Goal: Task Accomplishment & Management: Complete application form

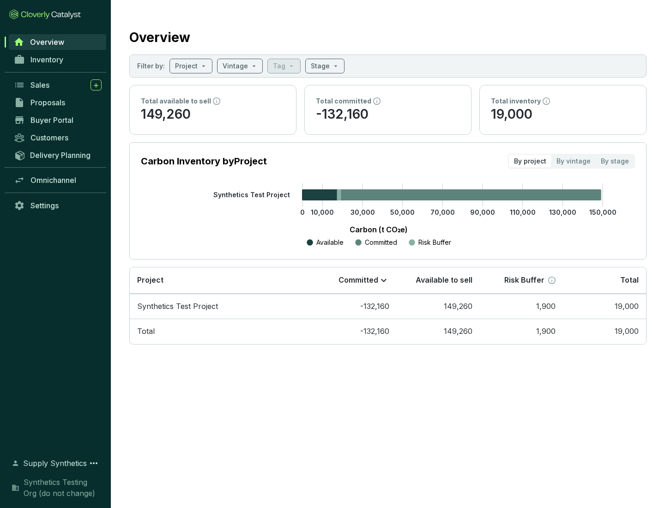
click at [58, 102] on span "Proposals" at bounding box center [47, 102] width 35 height 9
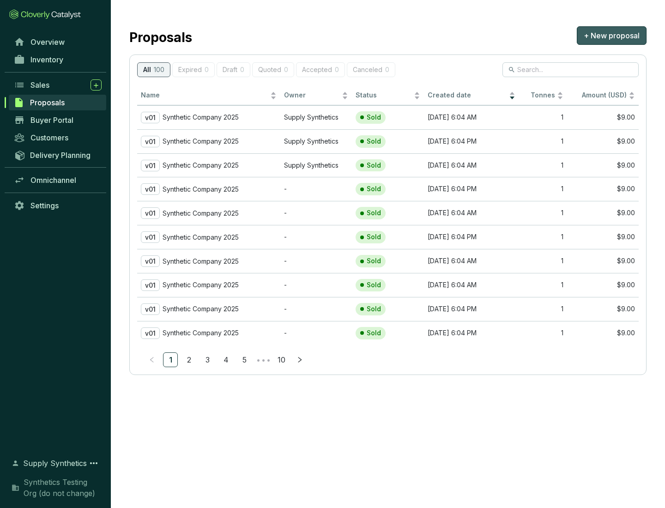
click at [611, 36] on span "+ New proposal" at bounding box center [611, 35] width 56 height 11
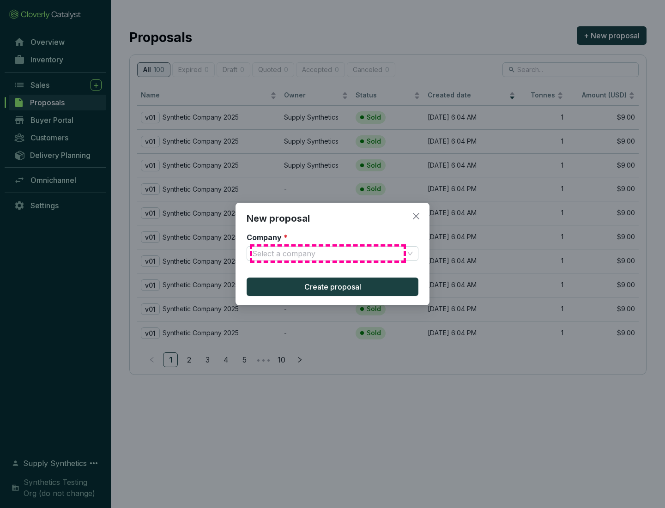
click at [328, 253] on input "Company *" at bounding box center [327, 253] width 151 height 14
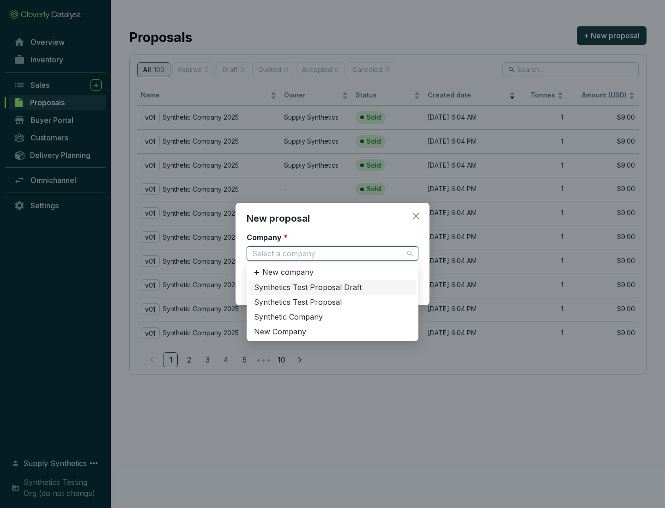
click at [332, 317] on div "Synthetic Company" at bounding box center [332, 317] width 157 height 10
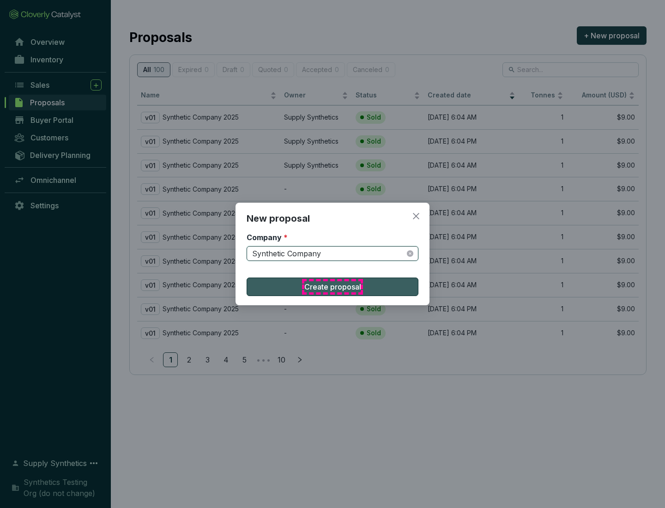
click at [332, 287] on span "Create proposal" at bounding box center [332, 286] width 57 height 11
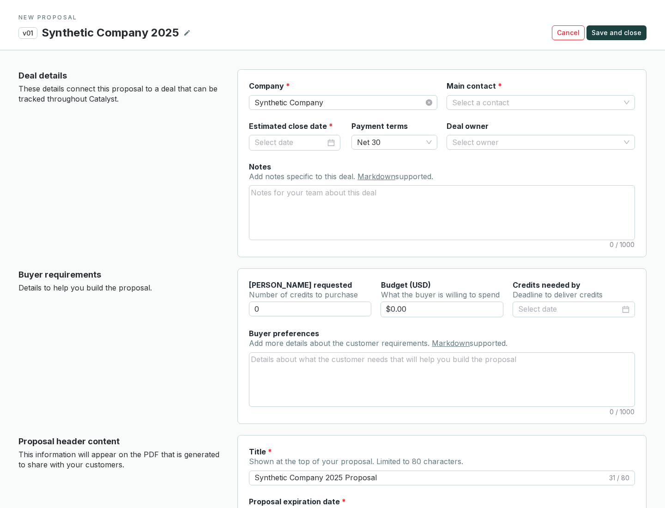
click at [536, 102] on input "Main contact *" at bounding box center [536, 103] width 168 height 14
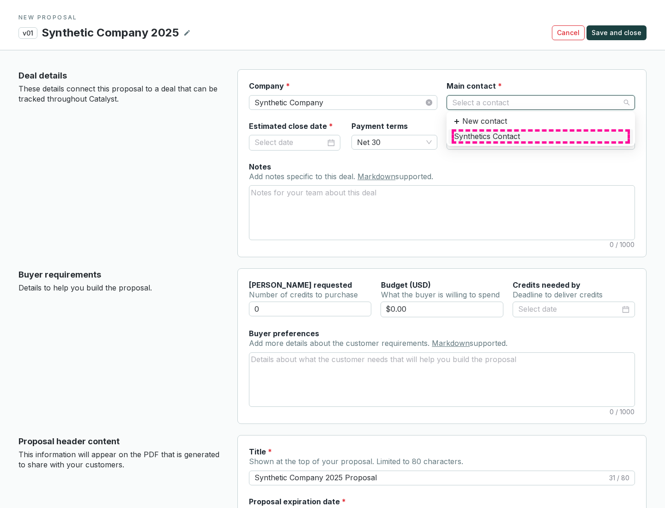
click at [540, 136] on div "Synthetics Contact" at bounding box center [541, 137] width 174 height 10
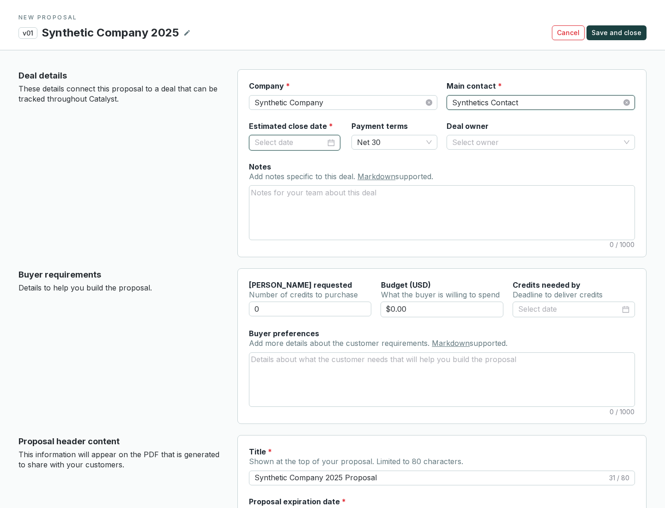
click at [290, 142] on input "Estimated close date *" at bounding box center [289, 143] width 71 height 12
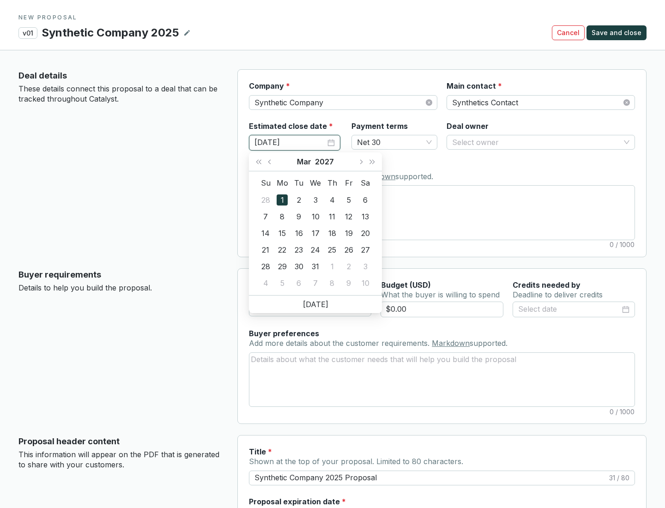
type input "[DATE]"
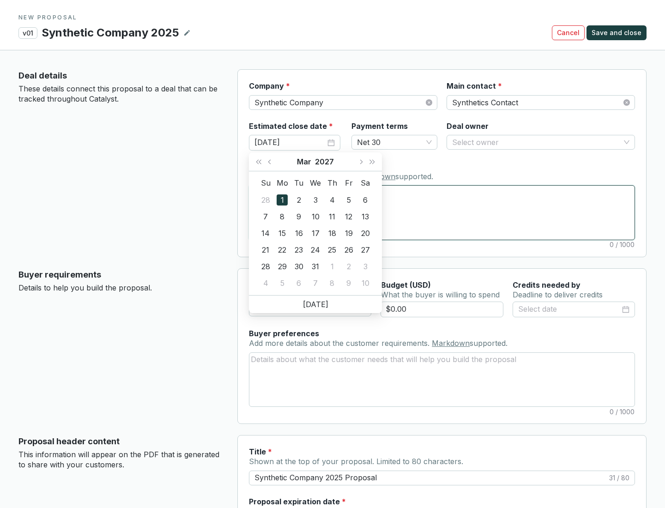
click at [442, 212] on textarea "Notes Add notes specific to this deal. Markdown supported." at bounding box center [441, 213] width 385 height 54
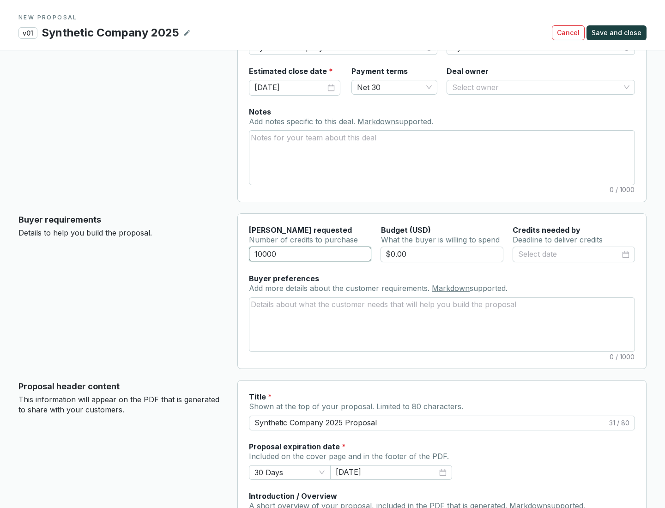
scroll to position [55, 0]
type input "10000"
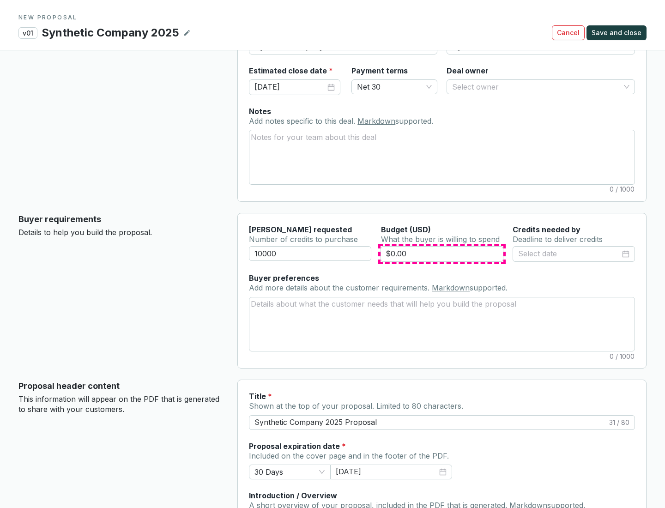
type input "$0.00"
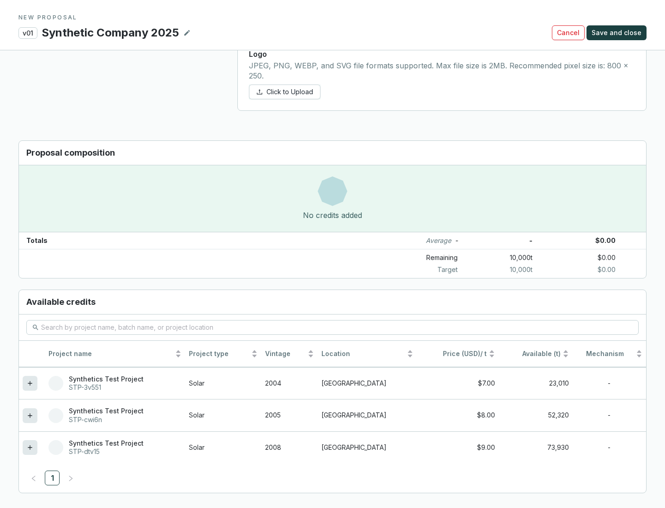
click at [30, 447] on icon at bounding box center [30, 447] width 4 height 4
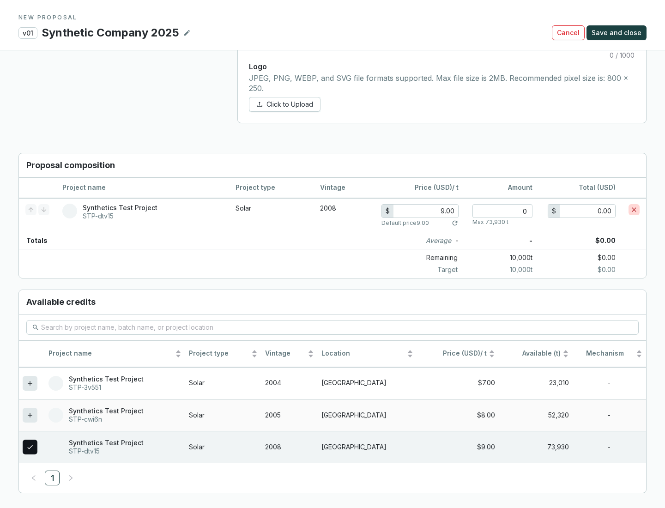
scroll to position [531, 0]
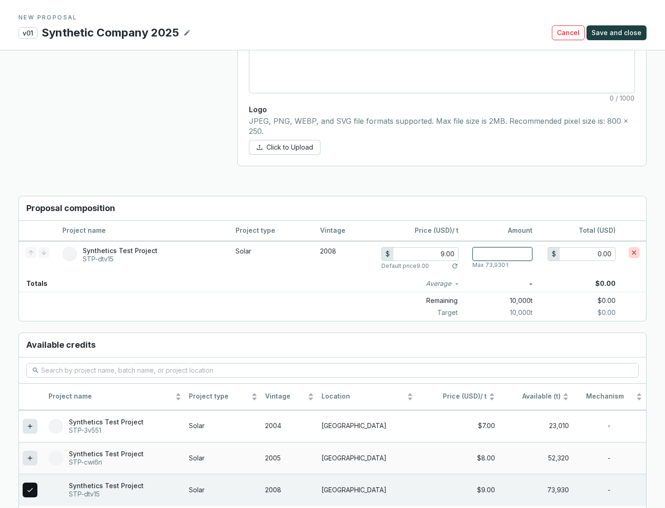
type input "1"
type input "9.00"
type input "1"
click at [617, 33] on span "Save and close" at bounding box center [616, 32] width 50 height 9
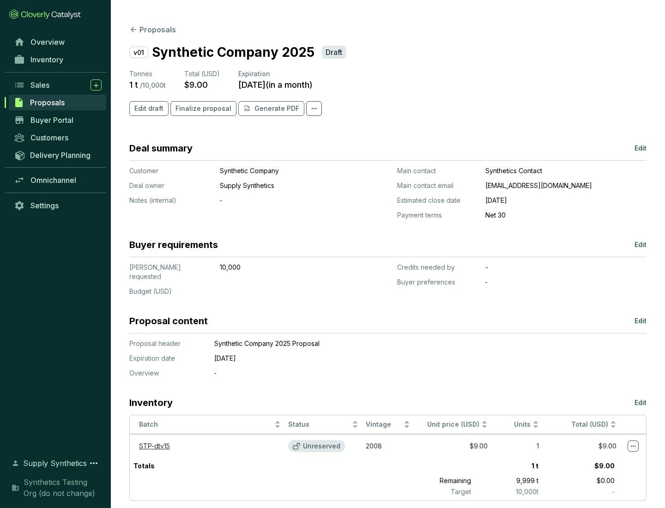
click at [200, 108] on span "Finalize proposal" at bounding box center [203, 108] width 56 height 9
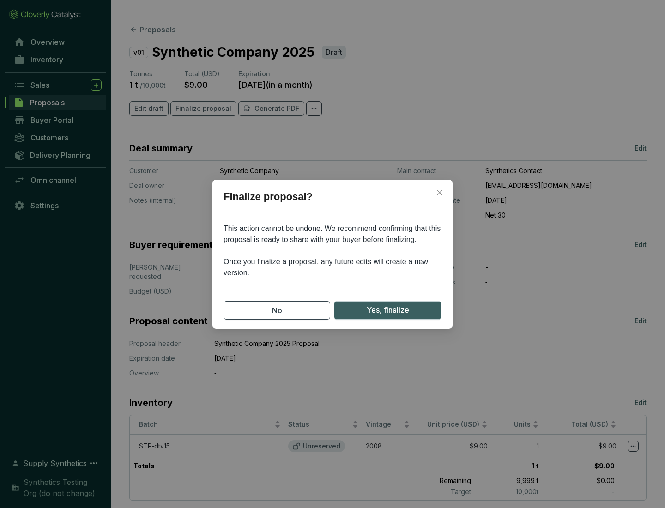
click at [387, 310] on span "Yes, finalize" at bounding box center [387, 310] width 42 height 12
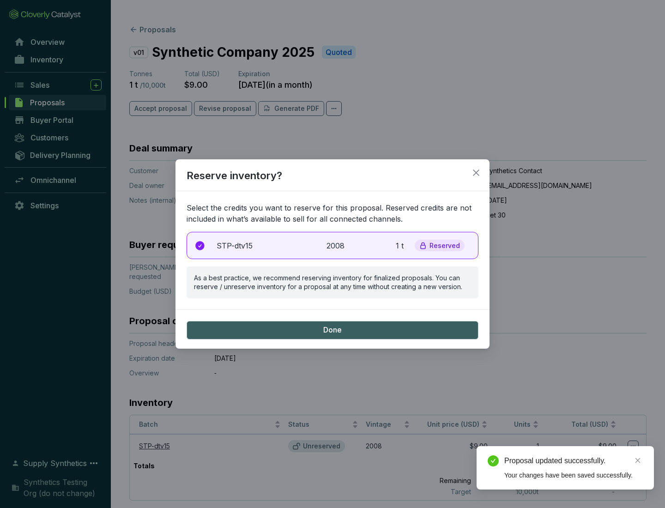
click at [332, 245] on p "2008" at bounding box center [336, 245] width 20 height 11
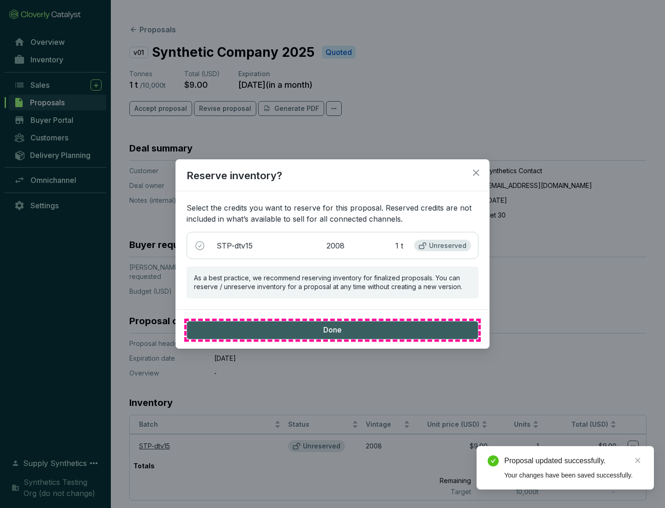
click at [332, 330] on span "Done" at bounding box center [332, 330] width 18 height 10
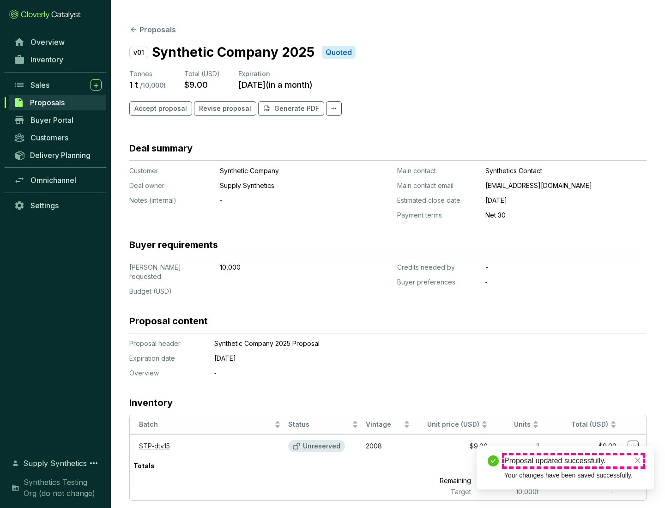
click at [573, 461] on div "Proposal updated successfully." at bounding box center [573, 460] width 138 height 11
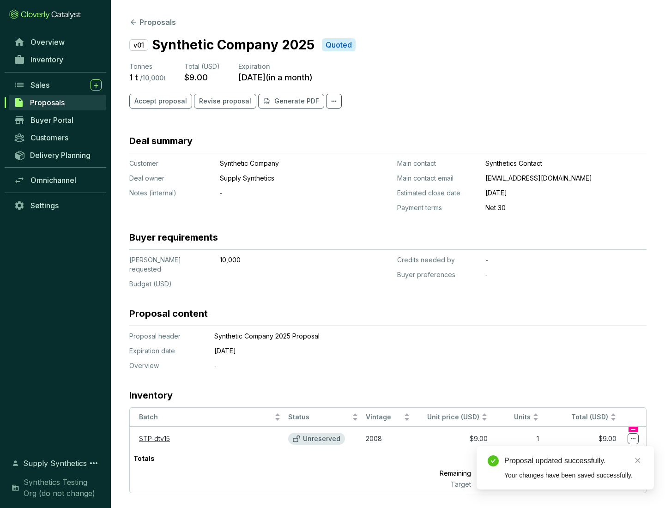
click at [633, 438] on icon at bounding box center [632, 438] width 5 height 1
click at [605, 450] on div "Proposal updated successfully. Your changes have been saved successfully." at bounding box center [564, 467] width 177 height 43
click at [573, 461] on div "Proposal updated successfully." at bounding box center [573, 460] width 138 height 11
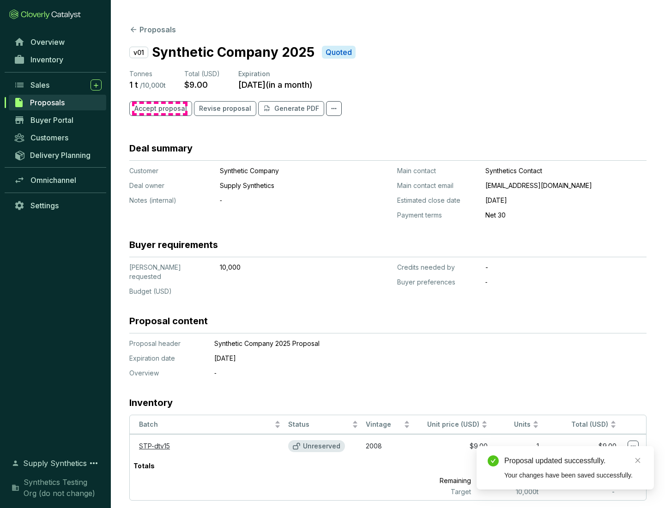
click at [159, 108] on span "Accept proposal" at bounding box center [160, 108] width 53 height 9
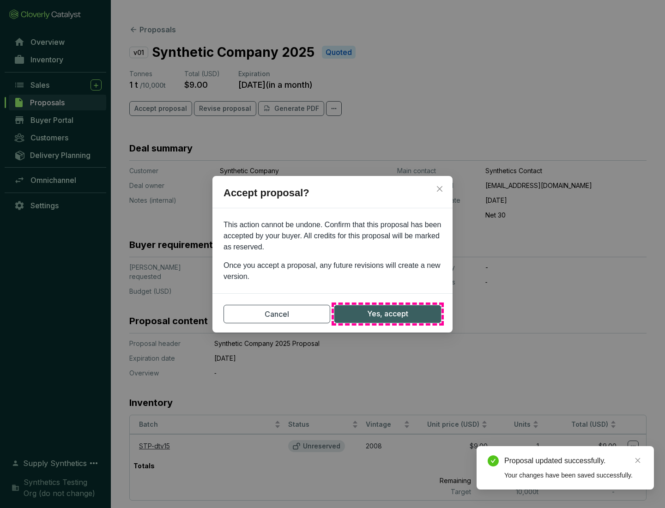
click at [387, 313] on span "Yes, accept" at bounding box center [387, 314] width 41 height 12
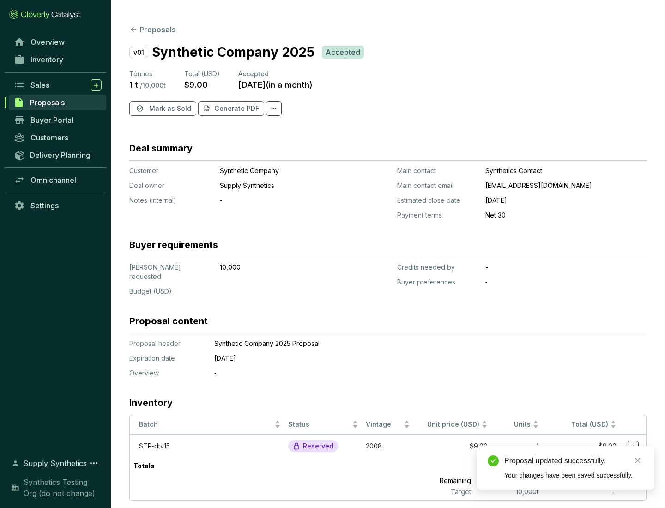
click at [169, 108] on span "Mark as Sold" at bounding box center [170, 108] width 42 height 9
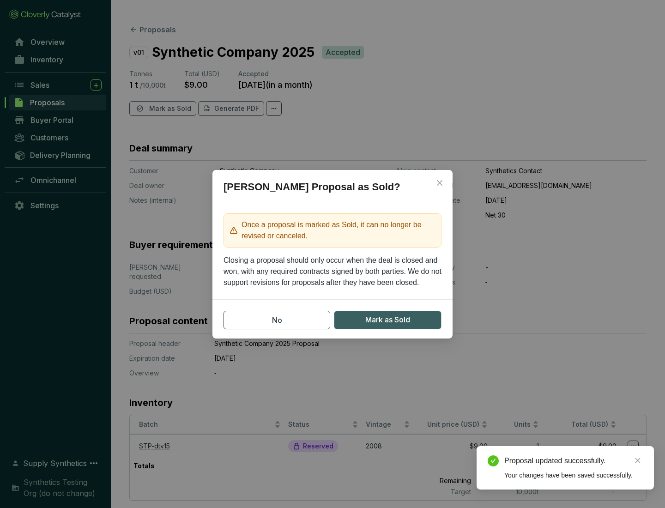
click at [387, 319] on span "Mark as Sold" at bounding box center [387, 320] width 45 height 12
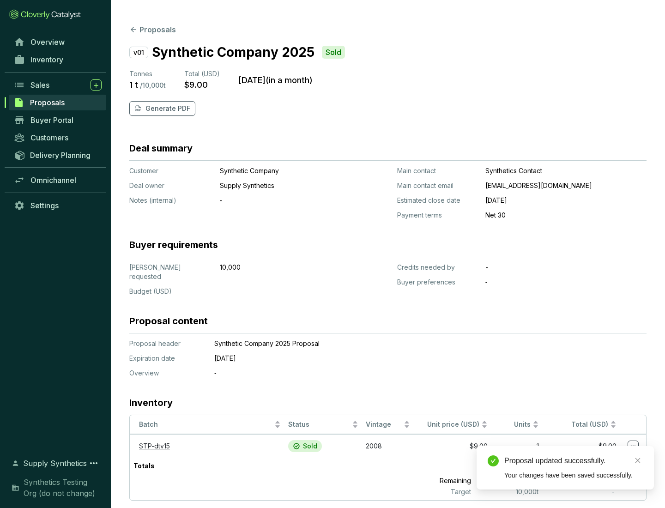
click at [167, 108] on p "Generate PDF" at bounding box center [167, 108] width 45 height 9
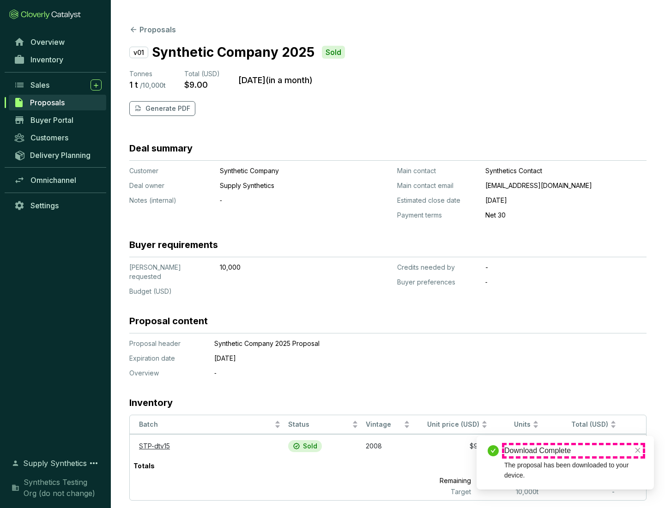
click at [573, 450] on div "Download Complete" at bounding box center [573, 450] width 138 height 11
